Goal: Transaction & Acquisition: Purchase product/service

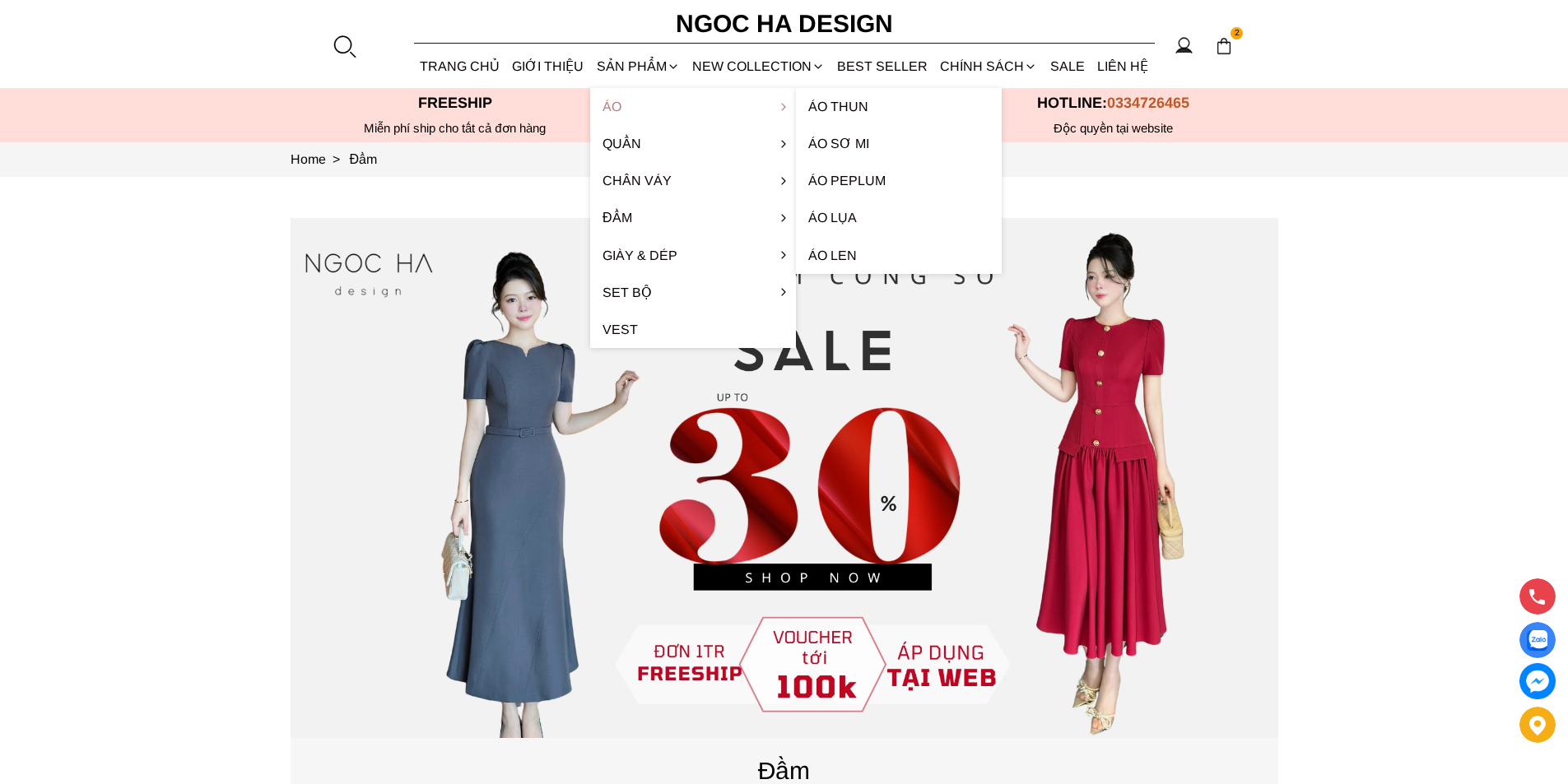
click at [646, 102] on link "Áo" at bounding box center [693, 107] width 206 height 37
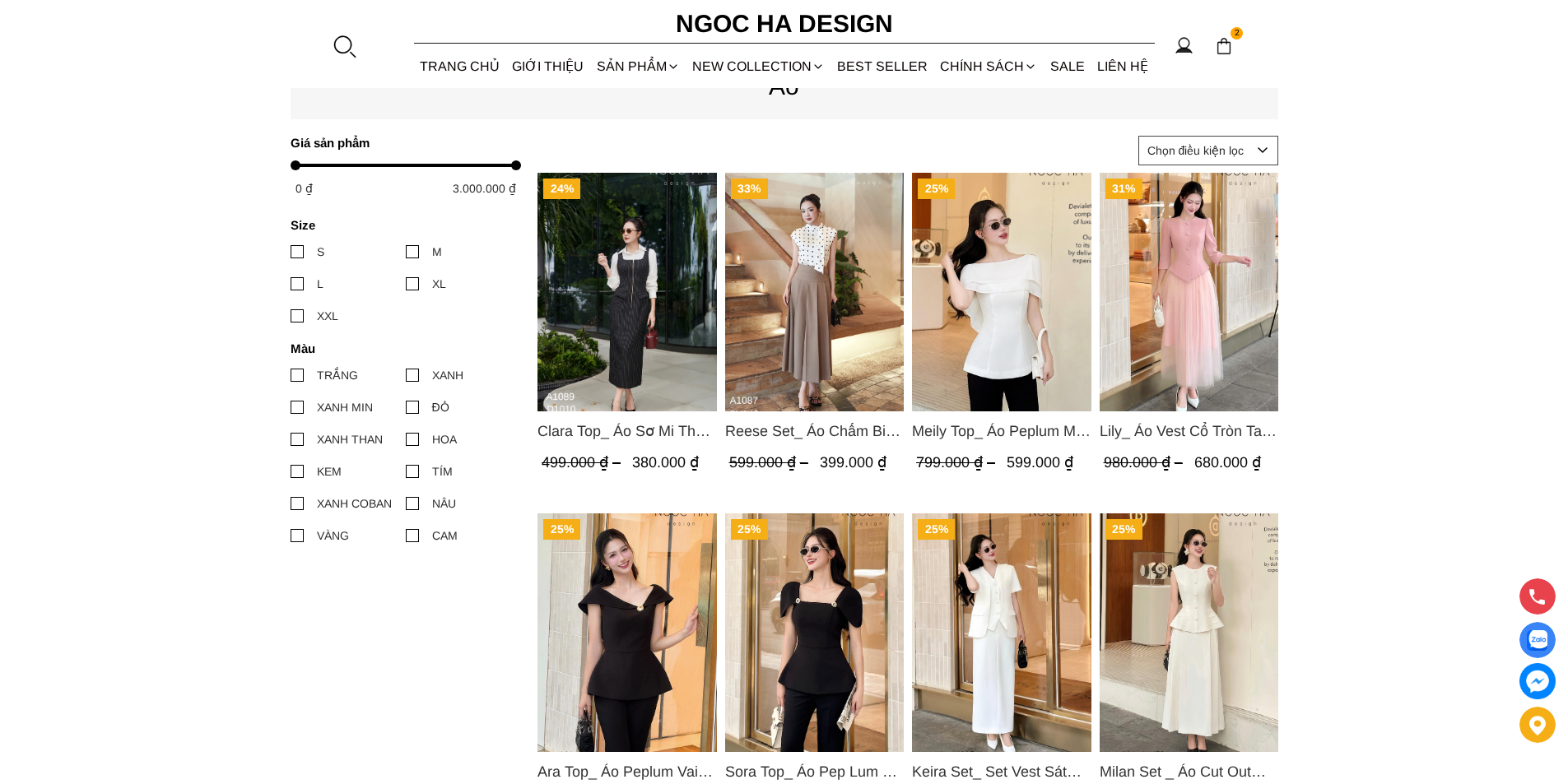
click at [814, 294] on img "Product image - Reese Set_ Áo Chấm Bi Vai Chờm Mix Chân Váy Xếp Ly Hông Màu Nâu…" at bounding box center [814, 292] width 180 height 239
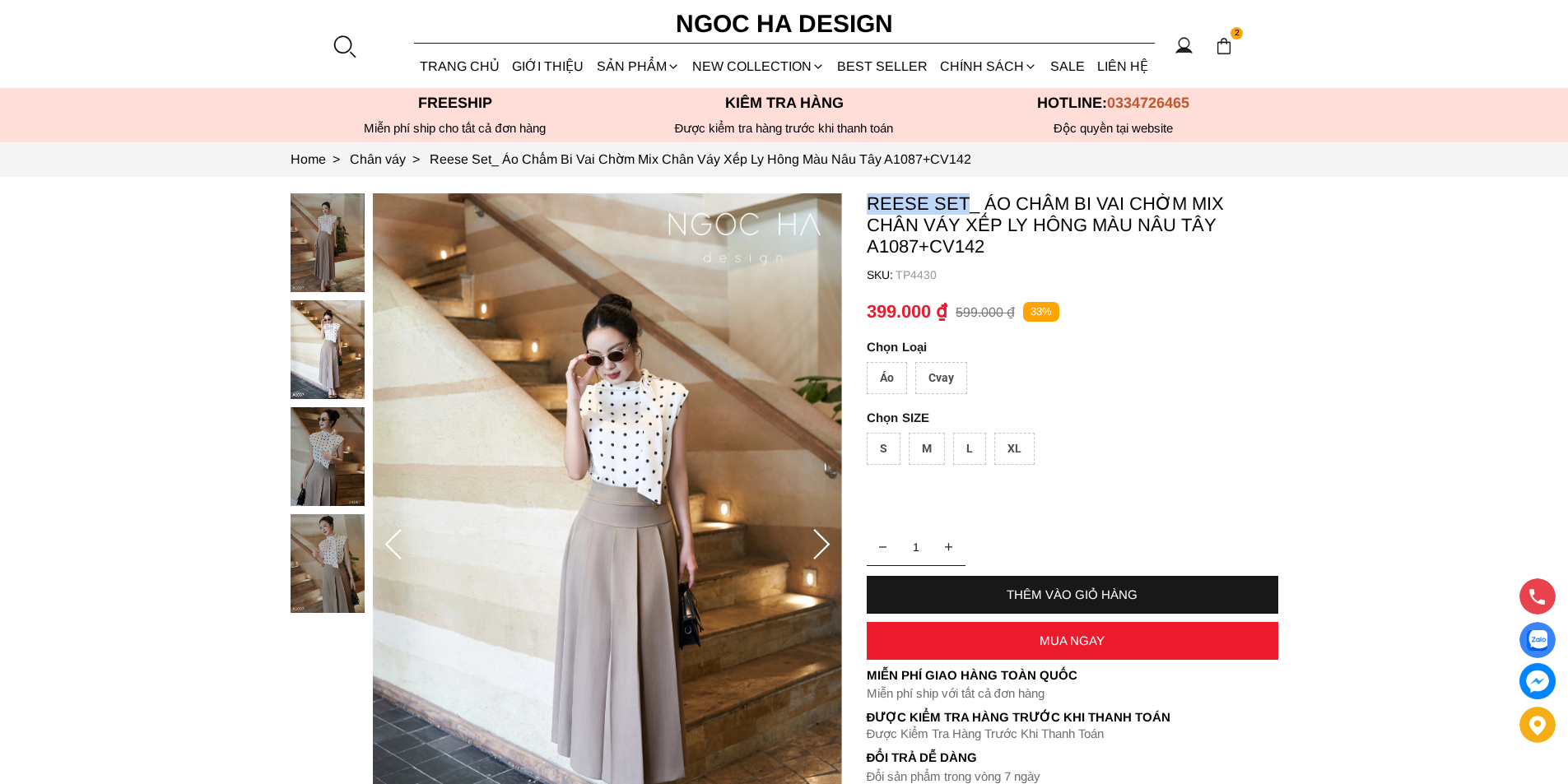
copy p "Reese Set"
drag, startPoint x: 864, startPoint y: 193, endPoint x: 967, endPoint y: 193, distance: 103.0
click at [967, 193] on section "Reese Set_ Áo Chấm Bi Vai Chờm Mix Chân Váy Xếp Ly Hông Màu Nâu Tây A1087+CV142…" at bounding box center [784, 545] width 1568 height 736
